Goal: Transaction & Acquisition: Purchase product/service

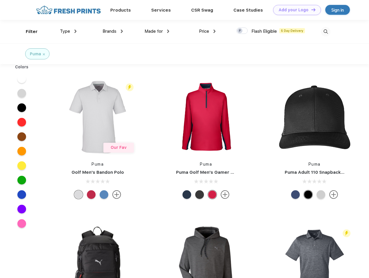
click at [295, 10] on link "Add your Logo Design Tool" at bounding box center [297, 10] width 48 height 10
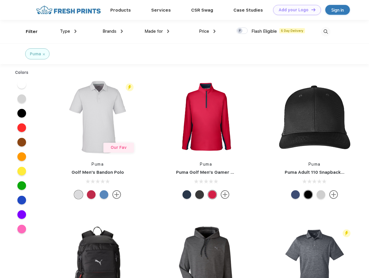
click at [0, 0] on div "Design Tool" at bounding box center [0, 0] width 0 height 0
click at [311, 10] on link "Add your Logo Design Tool" at bounding box center [297, 10] width 48 height 10
click at [28, 32] on div "Filter" at bounding box center [32, 31] width 12 height 7
click at [68, 31] on span "Type" at bounding box center [65, 31] width 10 height 5
click at [113, 31] on span "Brands" at bounding box center [110, 31] width 14 height 5
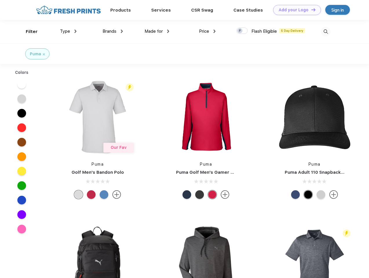
click at [157, 31] on span "Made for" at bounding box center [154, 31] width 18 height 5
click at [207, 31] on span "Price" at bounding box center [204, 31] width 10 height 5
click at [242, 31] on div at bounding box center [241, 31] width 11 height 6
click at [240, 31] on input "checkbox" at bounding box center [238, 29] width 4 height 4
click at [326, 32] on img at bounding box center [326, 32] width 10 height 10
